Goal: Navigation & Orientation: Find specific page/section

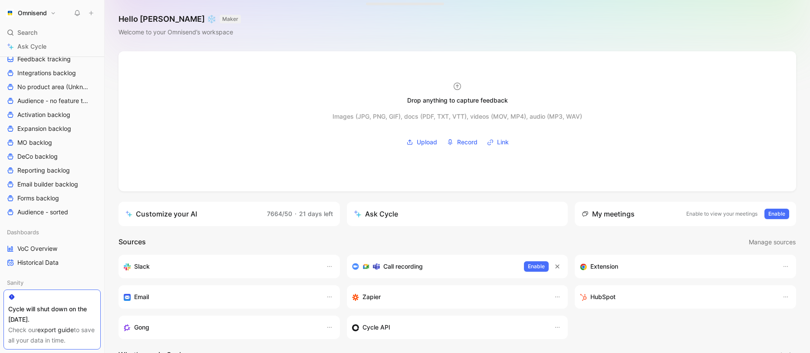
scroll to position [224, 0]
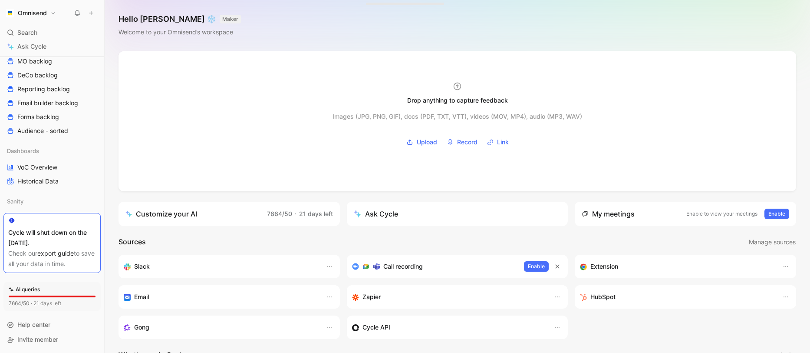
drag, startPoint x: 10, startPoint y: 242, endPoint x: 59, endPoint y: 242, distance: 49.5
click at [59, 242] on div "Cycle will shut down on the [DATE]." at bounding box center [52, 237] width 88 height 21
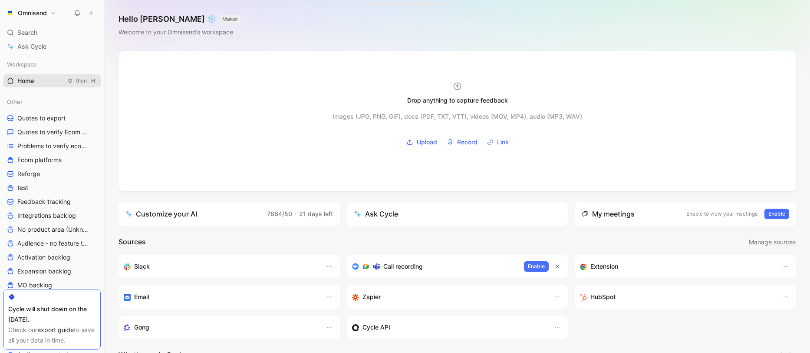
click at [24, 81] on span "Home" at bounding box center [25, 80] width 16 height 9
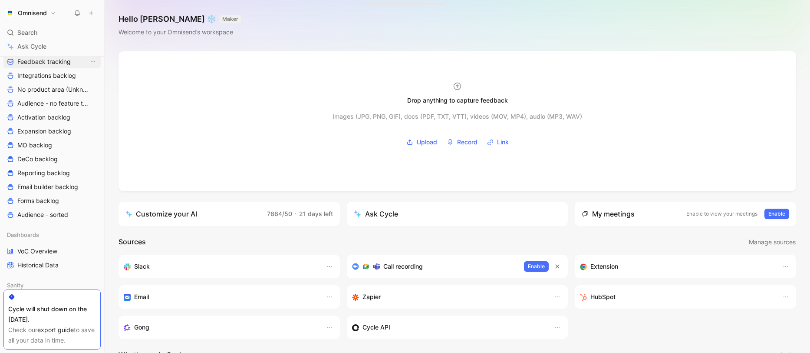
scroll to position [224, 0]
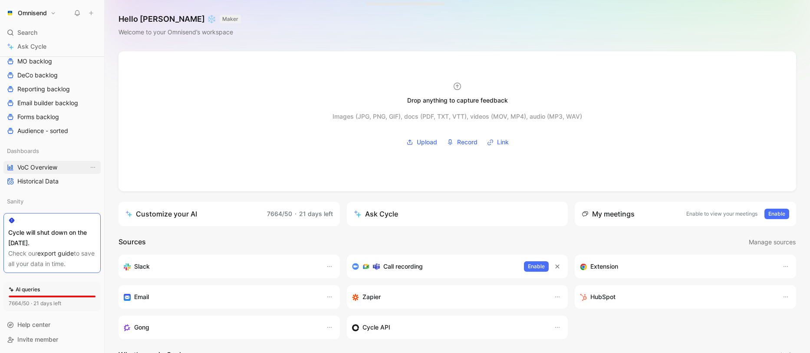
click at [45, 164] on span "VoC Overview" at bounding box center [37, 167] width 40 height 9
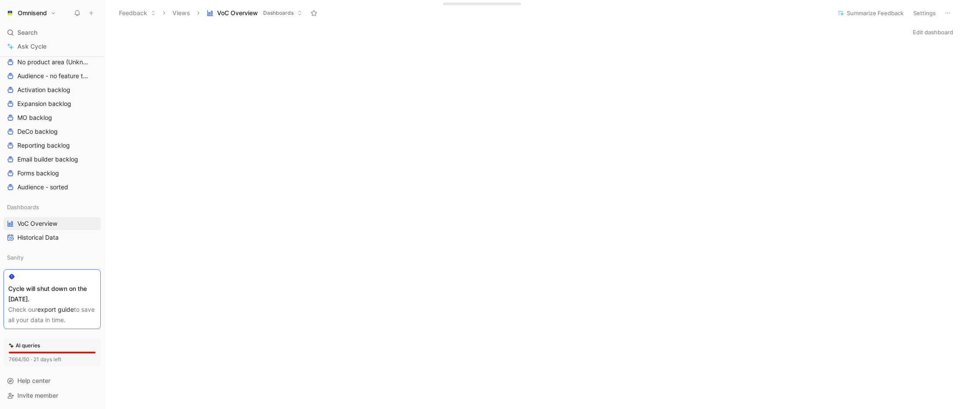
drag, startPoint x: 8, startPoint y: 289, endPoint x: 66, endPoint y: 297, distance: 58.6
click at [66, 297] on div "Cycle will shut down on the [DATE]." at bounding box center [52, 294] width 88 height 21
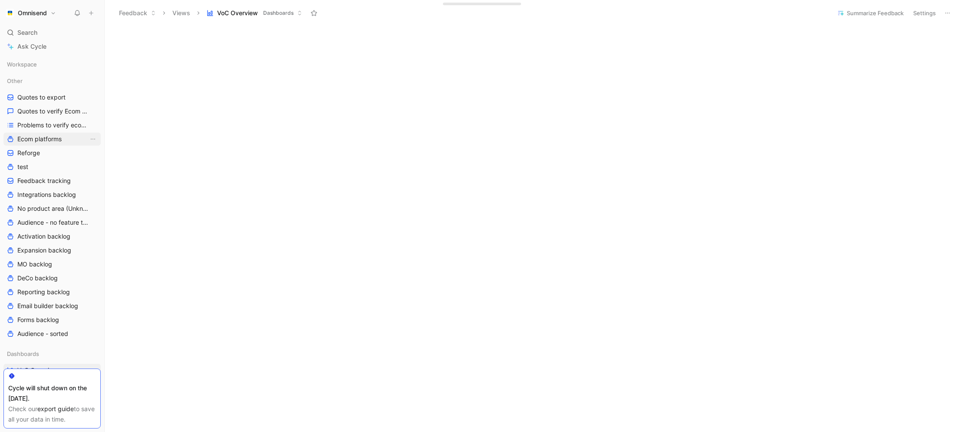
click at [49, 141] on span "Ecom platforms" at bounding box center [39, 139] width 44 height 9
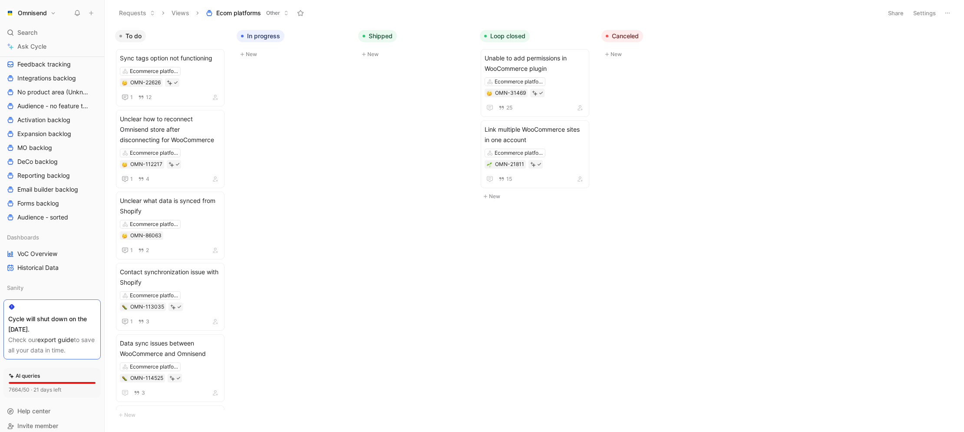
scroll to position [119, 0]
click at [44, 251] on span "VoC Overview" at bounding box center [37, 250] width 40 height 9
